Goal: Book appointment/travel/reservation

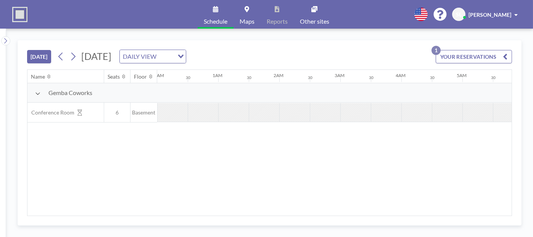
scroll to position [0, 1038]
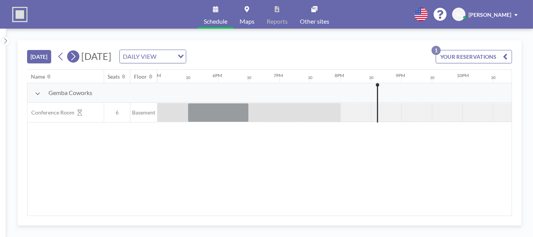
click at [76, 61] on icon at bounding box center [72, 56] width 7 height 11
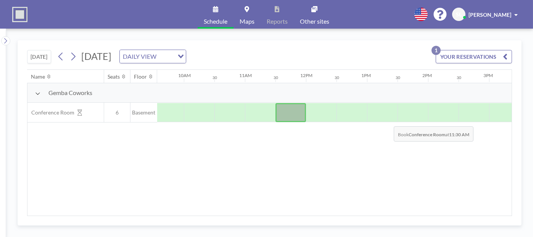
scroll to position [0, 565]
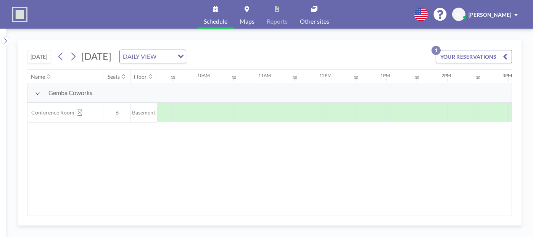
click at [480, 59] on button "YOUR RESERVATIONS 1" at bounding box center [474, 56] width 76 height 13
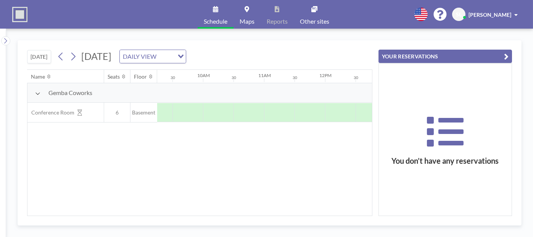
click at [480, 59] on button "YOUR RESERVATIONS" at bounding box center [446, 56] width 134 height 13
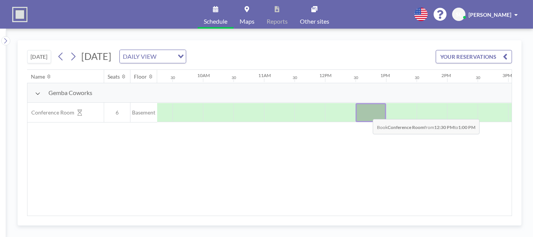
click at [367, 113] on div at bounding box center [371, 112] width 31 height 19
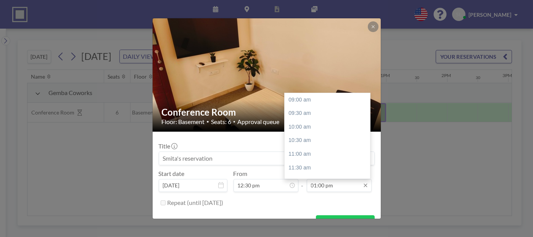
scroll to position [109, 0]
click at [305, 127] on div "02:00 pm" at bounding box center [329, 127] width 89 height 14
type input "02:00 pm"
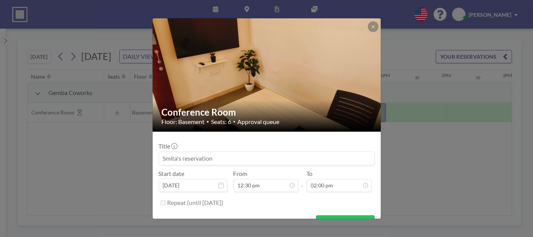
scroll to position [15, 0]
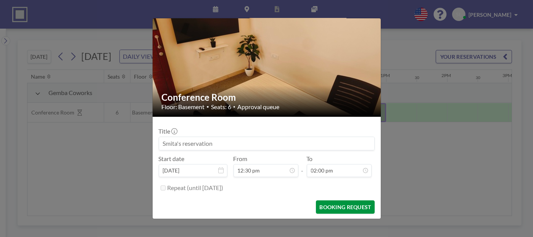
click at [335, 209] on button "BOOKING REQUEST" at bounding box center [345, 206] width 58 height 13
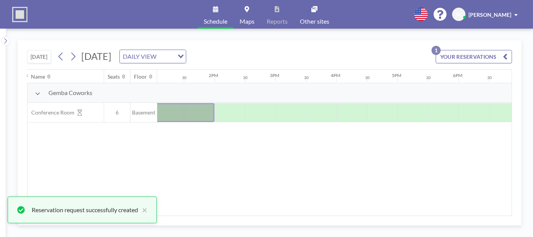
scroll to position [0, 805]
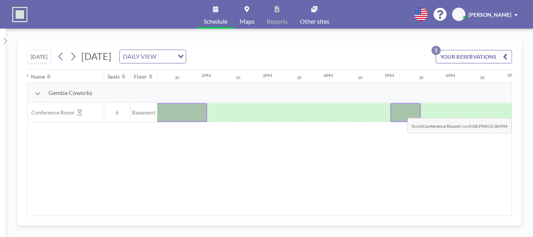
drag, startPoint x: 390, startPoint y: 111, endPoint x: 396, endPoint y: 111, distance: 6.5
click at [396, 111] on div at bounding box center [405, 112] width 31 height 19
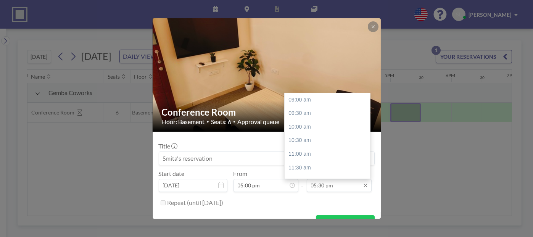
scroll to position [227, 0]
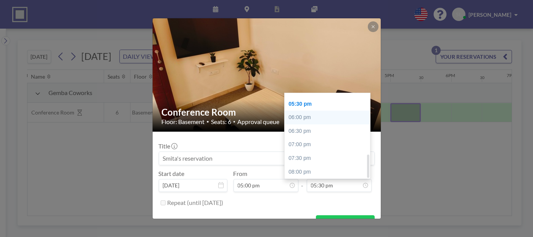
click at [303, 118] on div "06:00 pm" at bounding box center [329, 118] width 89 height 14
type input "06:00 pm"
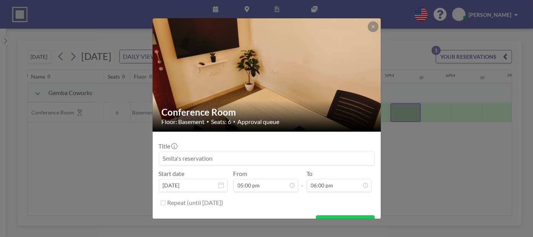
scroll to position [15, 0]
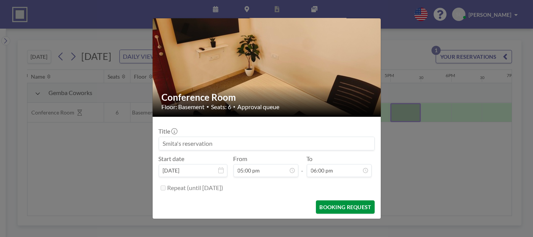
click at [363, 207] on button "BOOKING REQUEST" at bounding box center [345, 206] width 58 height 13
